Goal: Navigation & Orientation: Find specific page/section

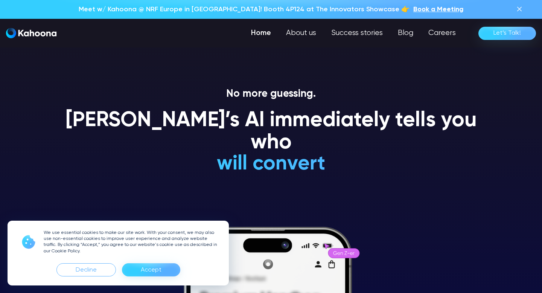
click at [143, 272] on div "Accept" at bounding box center [151, 270] width 21 height 12
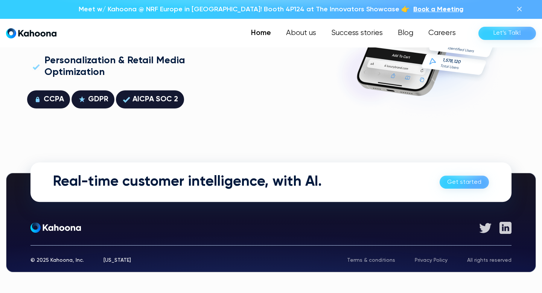
scroll to position [2143, 0]
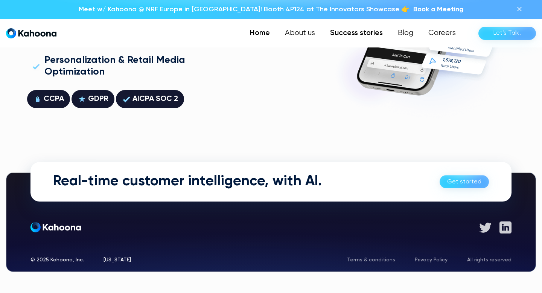
click at [354, 38] on link "Success stories" at bounding box center [356, 33] width 68 height 15
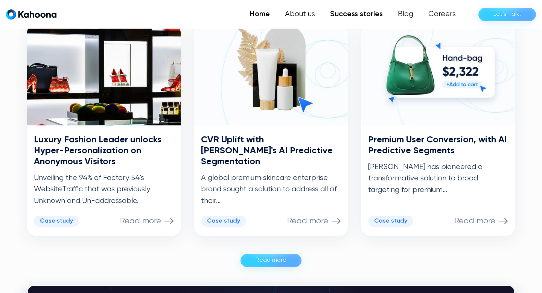
scroll to position [390, 0]
click at [264, 15] on link "Home" at bounding box center [259, 14] width 35 height 15
